Goal: Information Seeking & Learning: Learn about a topic

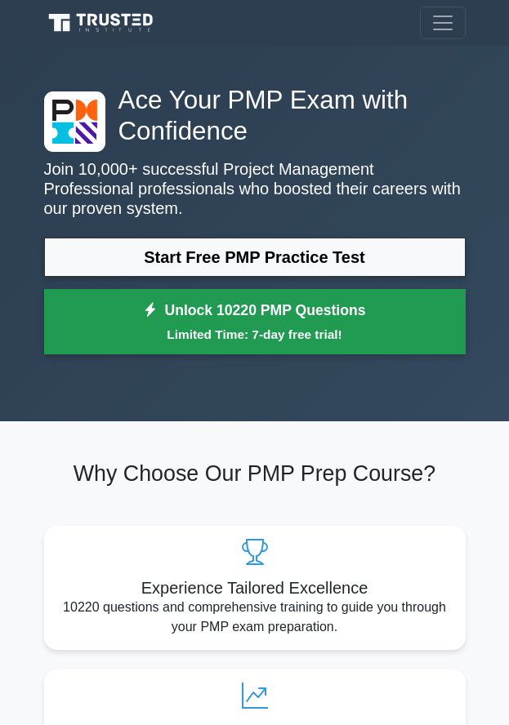
click at [151, 311] on icon at bounding box center [150, 310] width 15 height 16
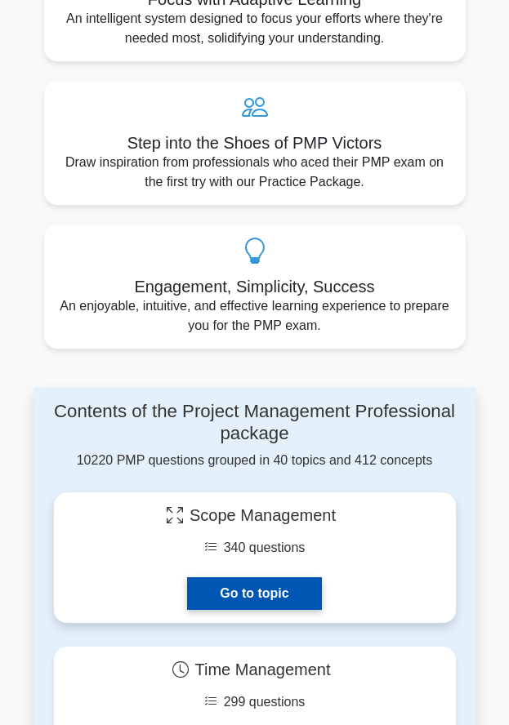
scroll to position [653, 0]
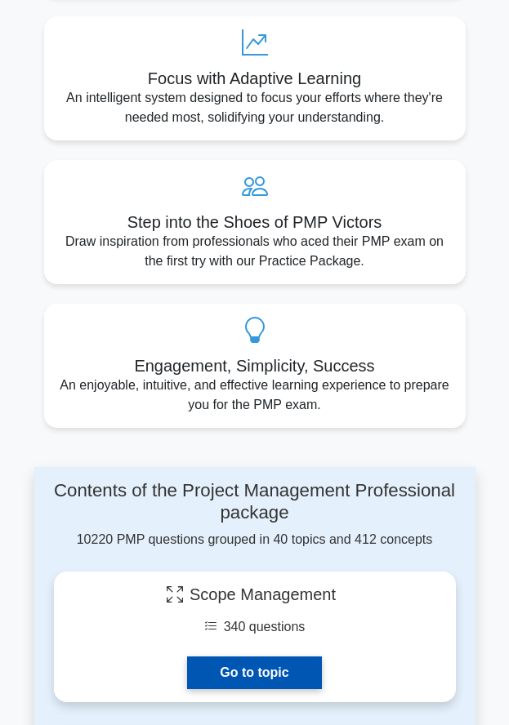
click at [255, 668] on link "Go to topic" at bounding box center [254, 673] width 134 height 33
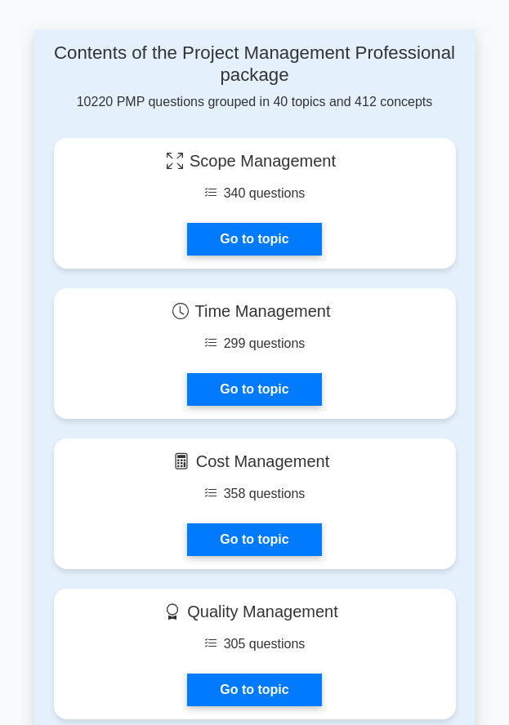
scroll to position [1143, 0]
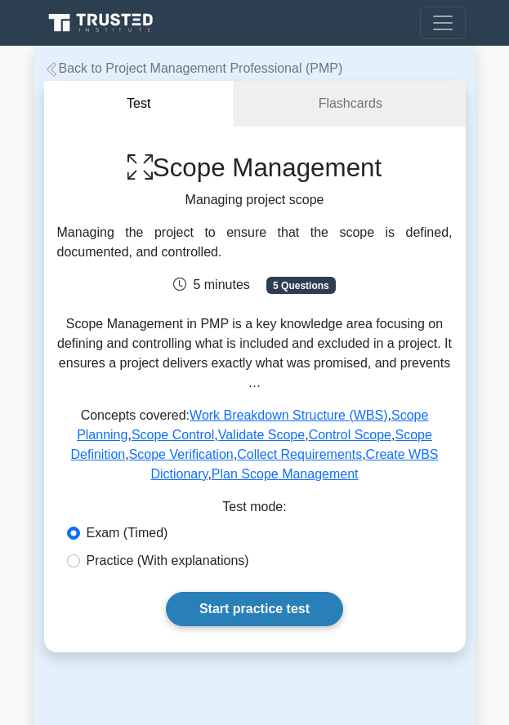
click at [229, 610] on link "Start practice test" at bounding box center [254, 609] width 177 height 34
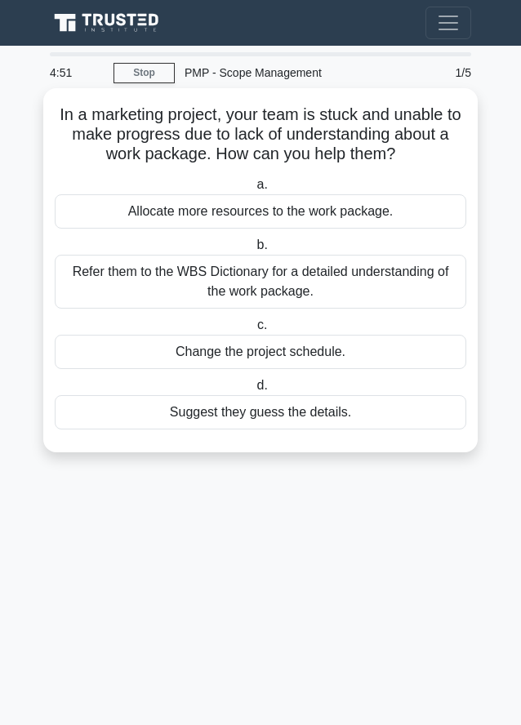
click at [221, 288] on div "Refer them to the WBS Dictionary for a detailed understanding of the work packa…" at bounding box center [261, 282] width 412 height 54
click at [253, 251] on input "b. Refer them to the WBS Dictionary for a detailed understanding of the work pa…" at bounding box center [253, 245] width 0 height 11
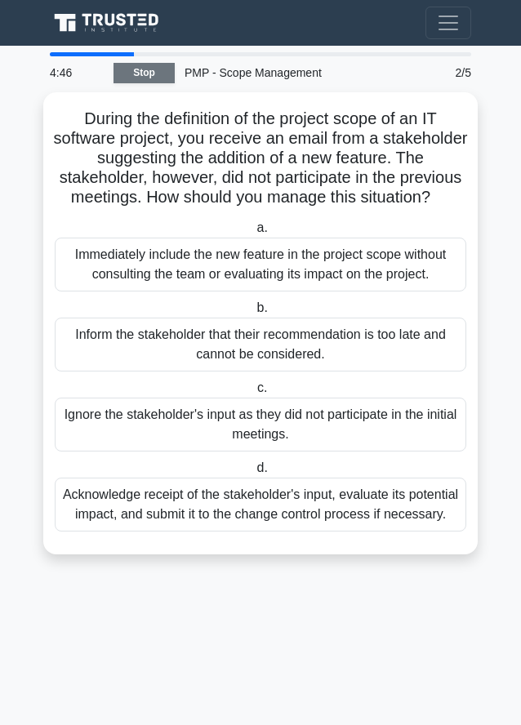
click at [159, 76] on link "Stop" at bounding box center [144, 73] width 61 height 20
